Goal: Check status: Check status

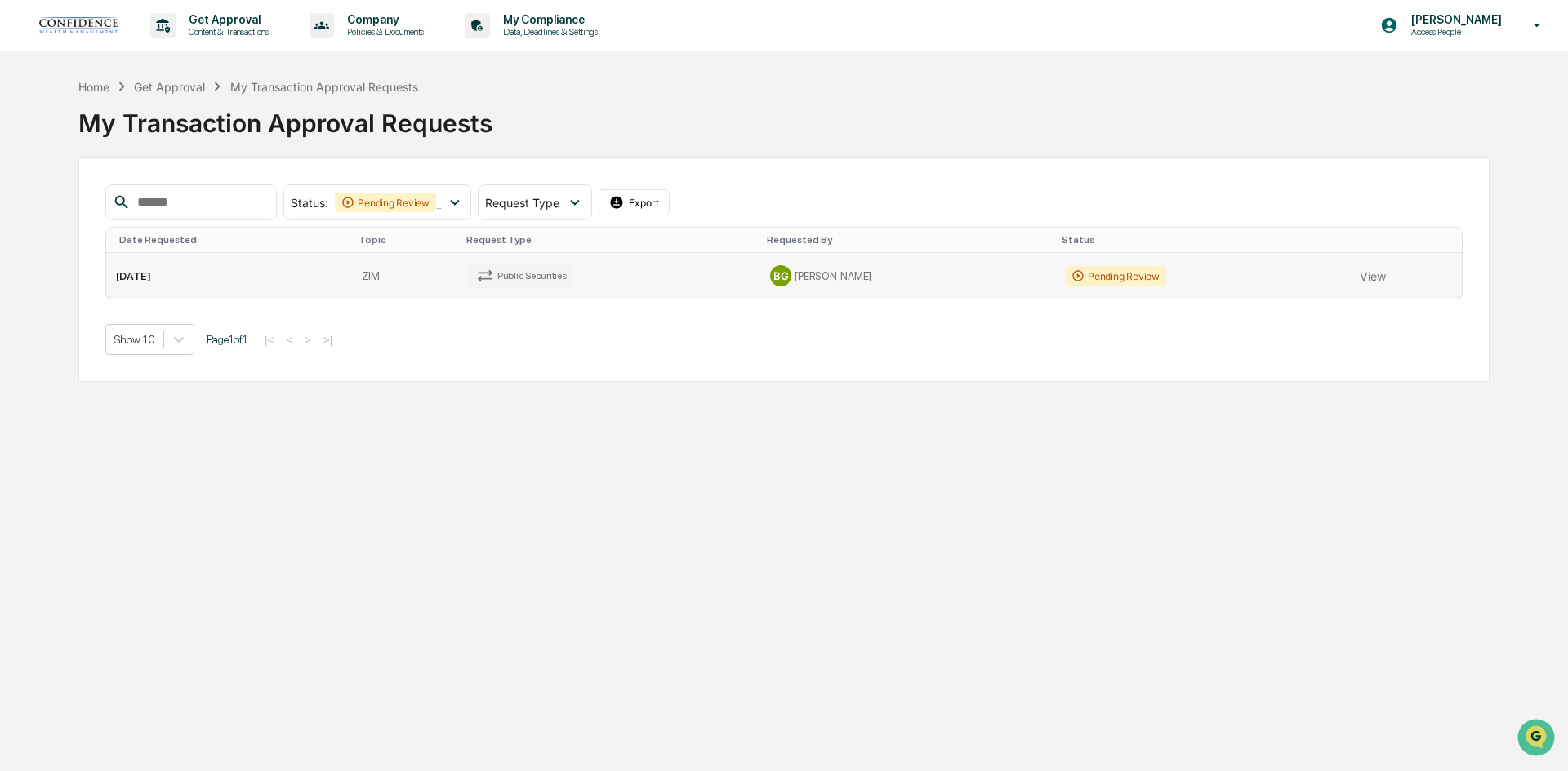
click at [1086, 280] on div "Pending Review" at bounding box center [1115, 276] width 102 height 20
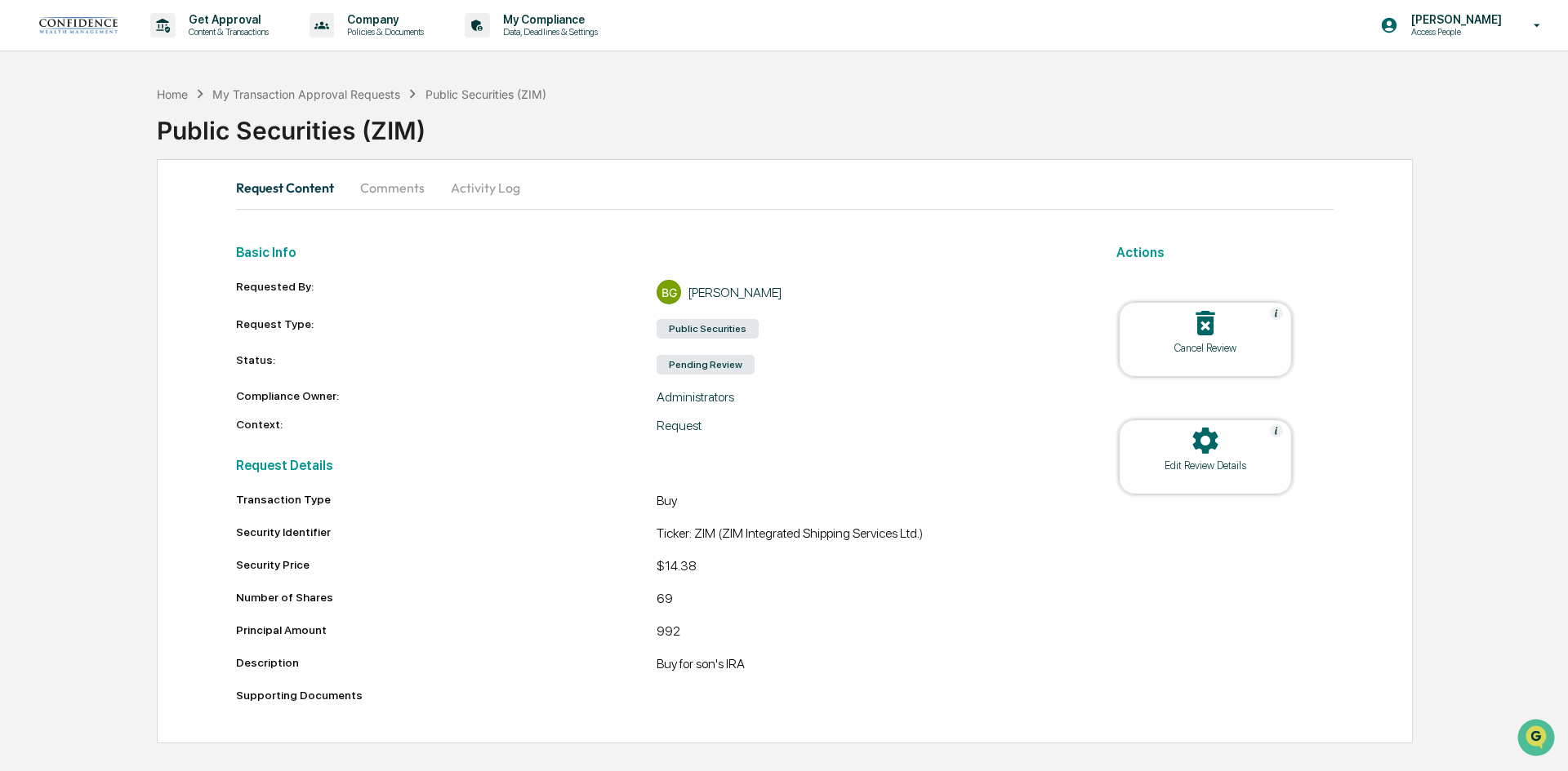
click at [417, 186] on button "Comments" at bounding box center [392, 188] width 91 height 39
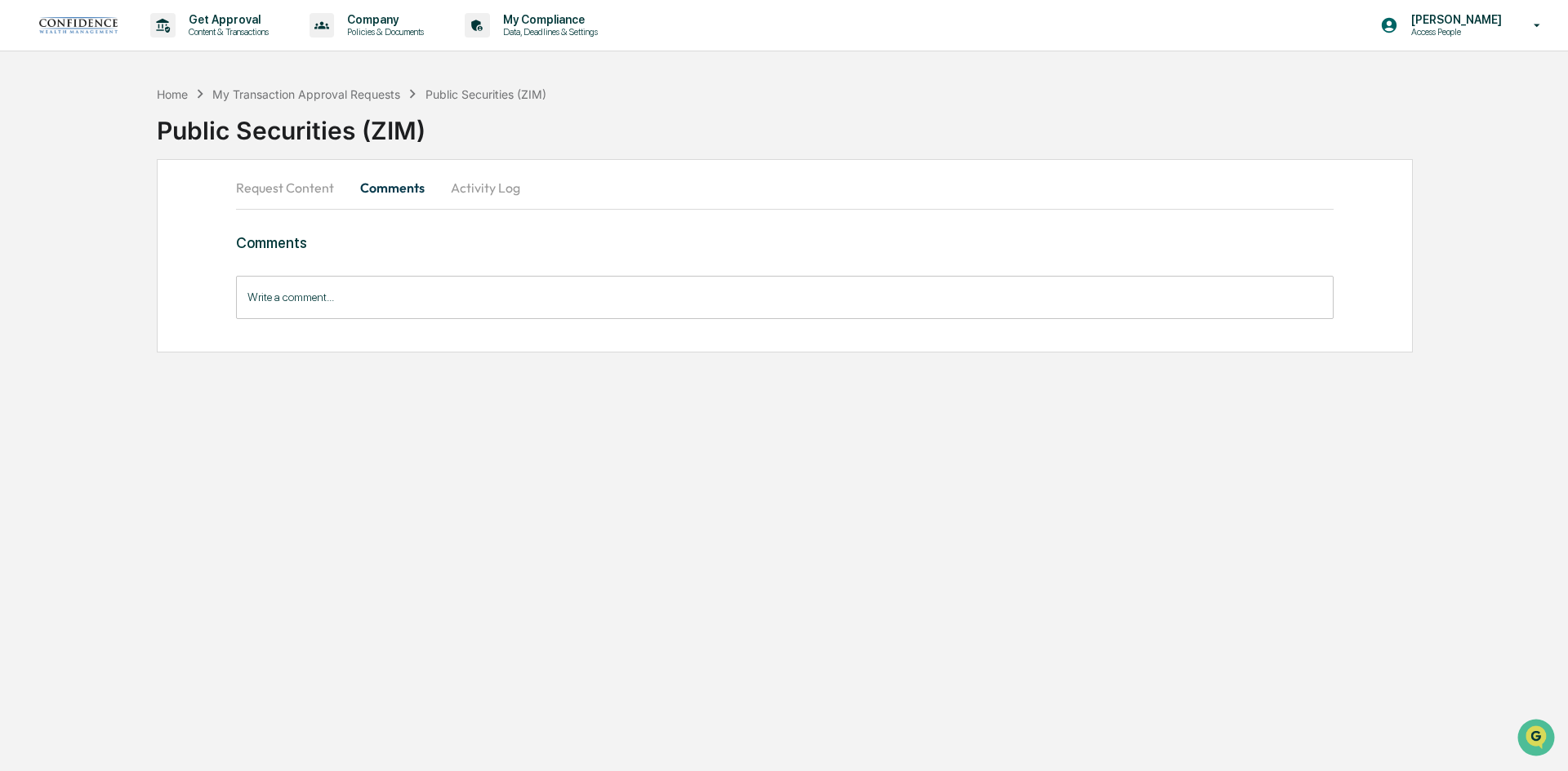
click at [257, 191] on button "Request Content" at bounding box center [291, 188] width 111 height 39
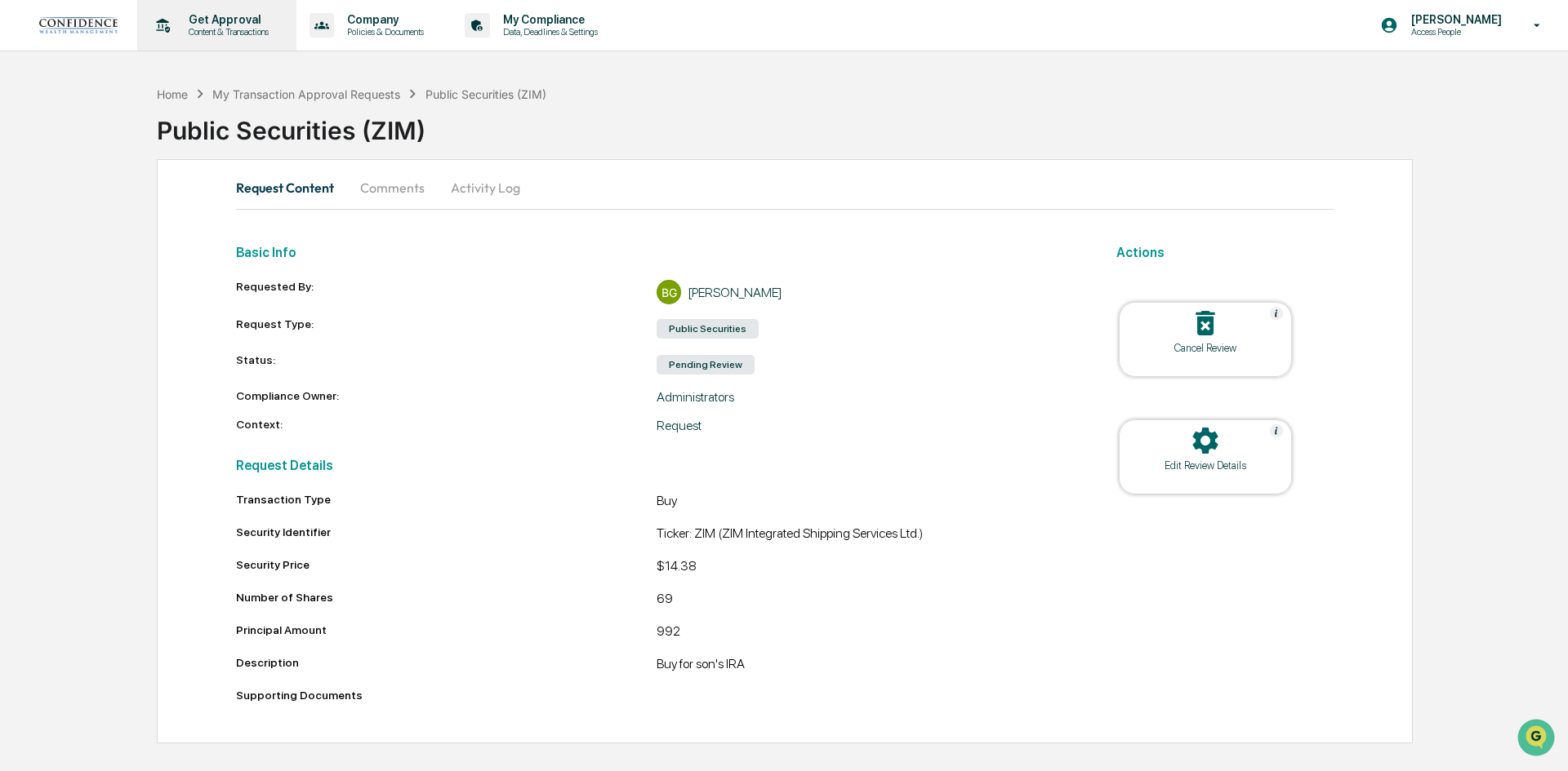
click at [214, 32] on p "Content & Transactions" at bounding box center [227, 32] width 102 height 12
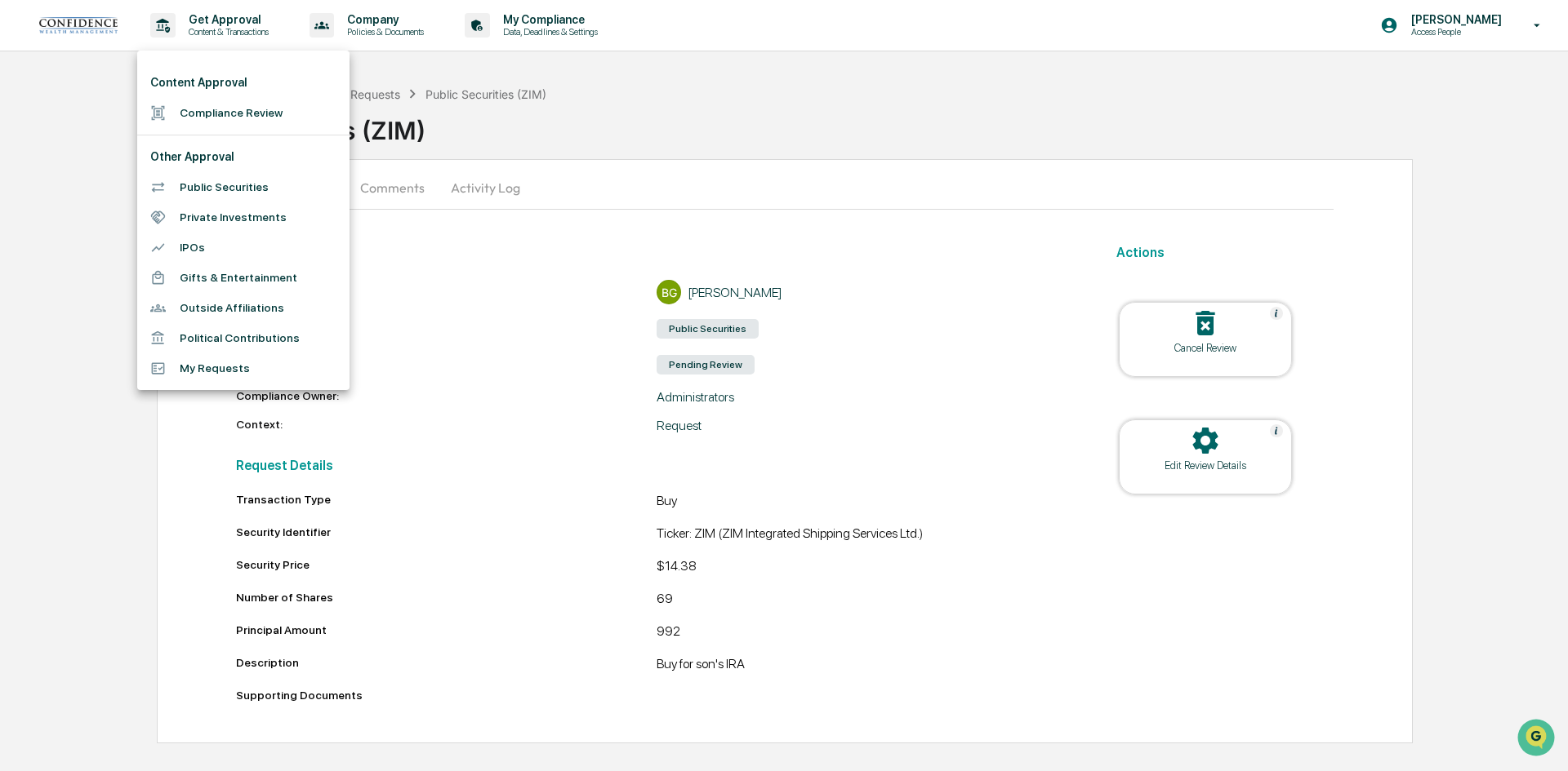
click at [217, 374] on li "My Requests" at bounding box center [242, 368] width 212 height 30
